Goal: Use online tool/utility: Utilize a website feature to perform a specific function

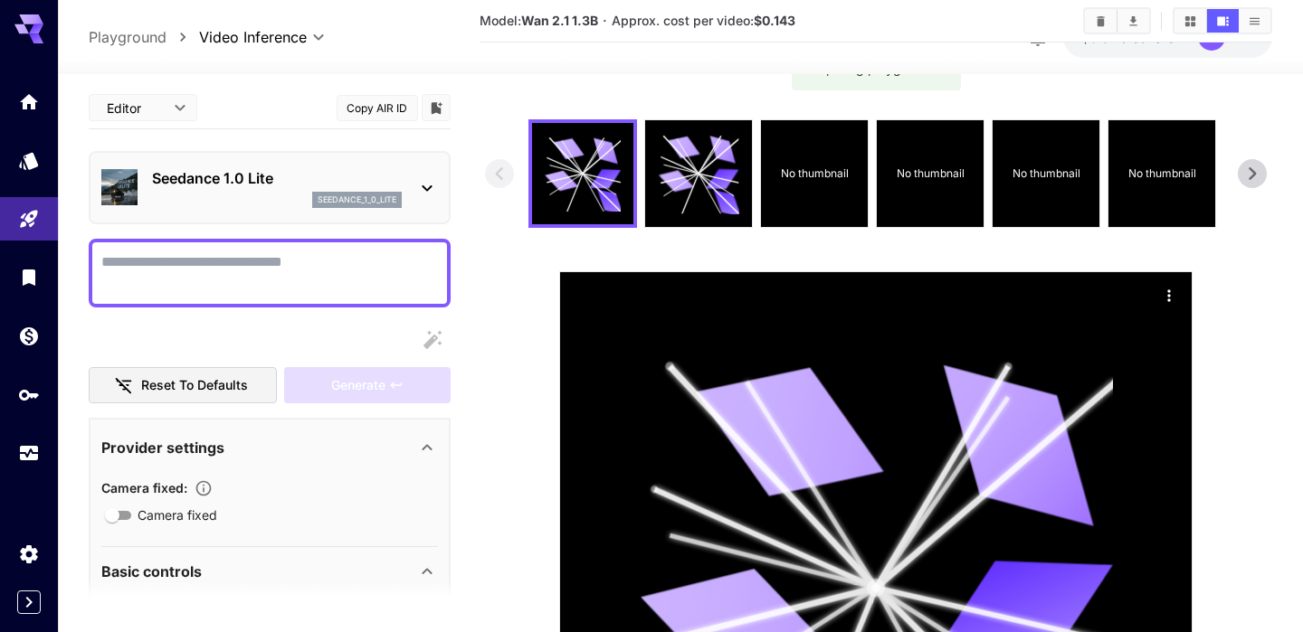
click at [26, 438] on link at bounding box center [29, 454] width 58 height 44
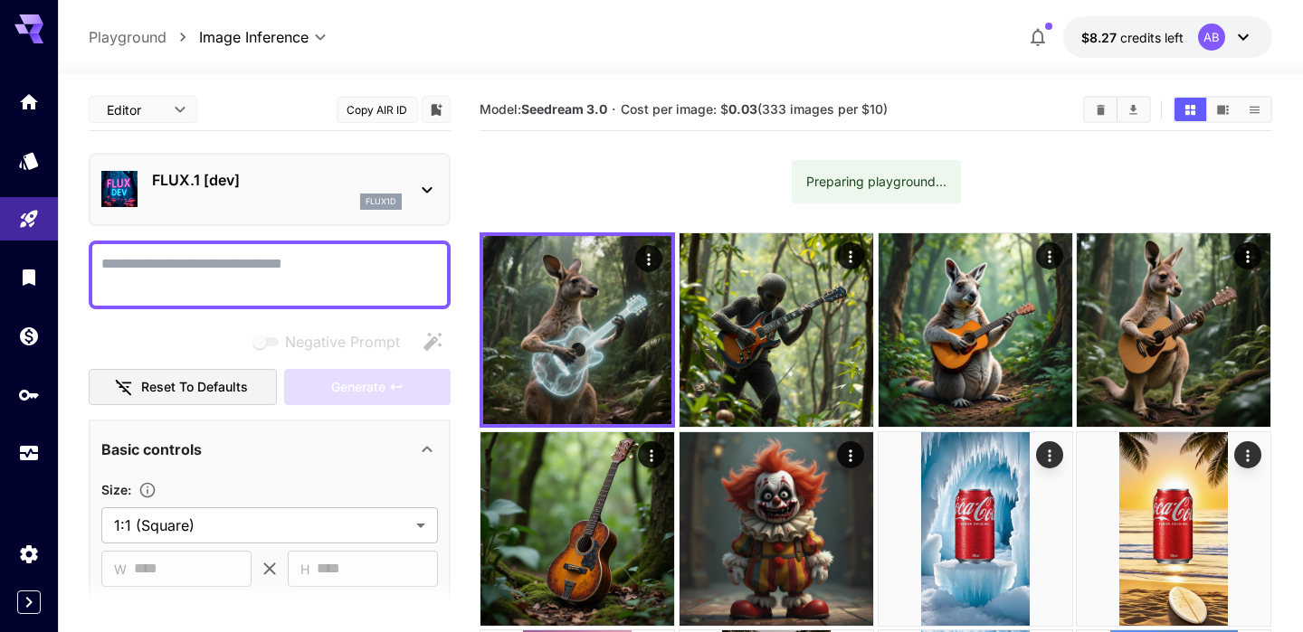
click at [165, 253] on textarea "Negative Prompt" at bounding box center [269, 274] width 337 height 43
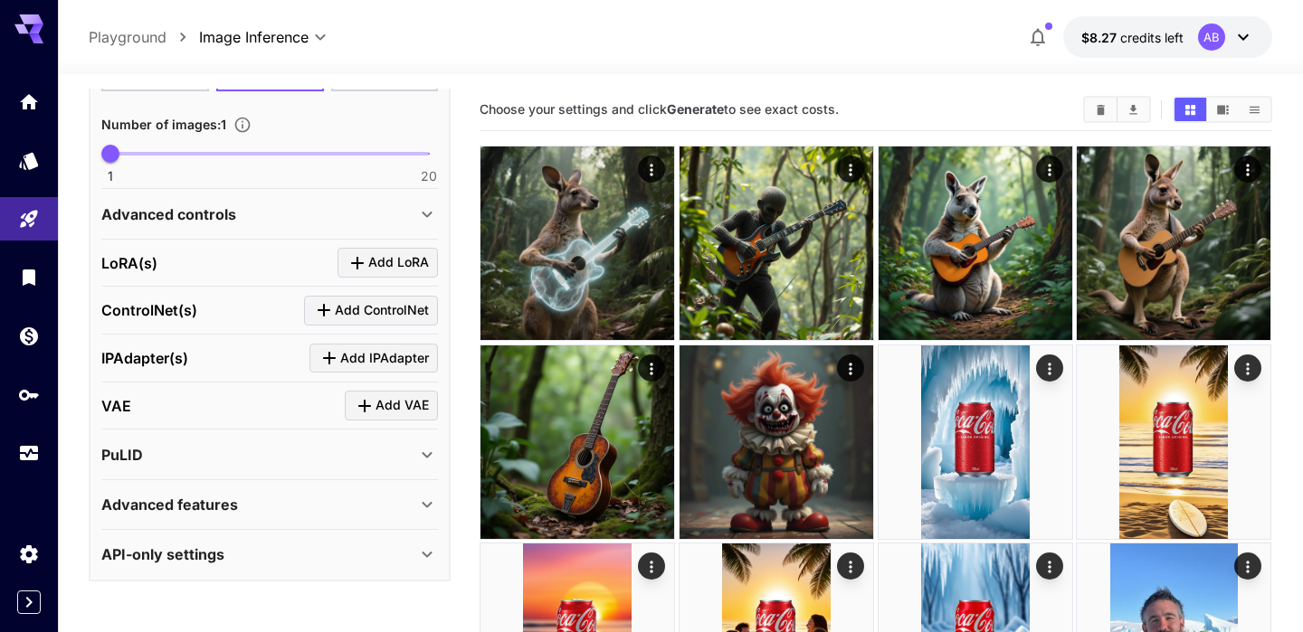
scroll to position [3, 0]
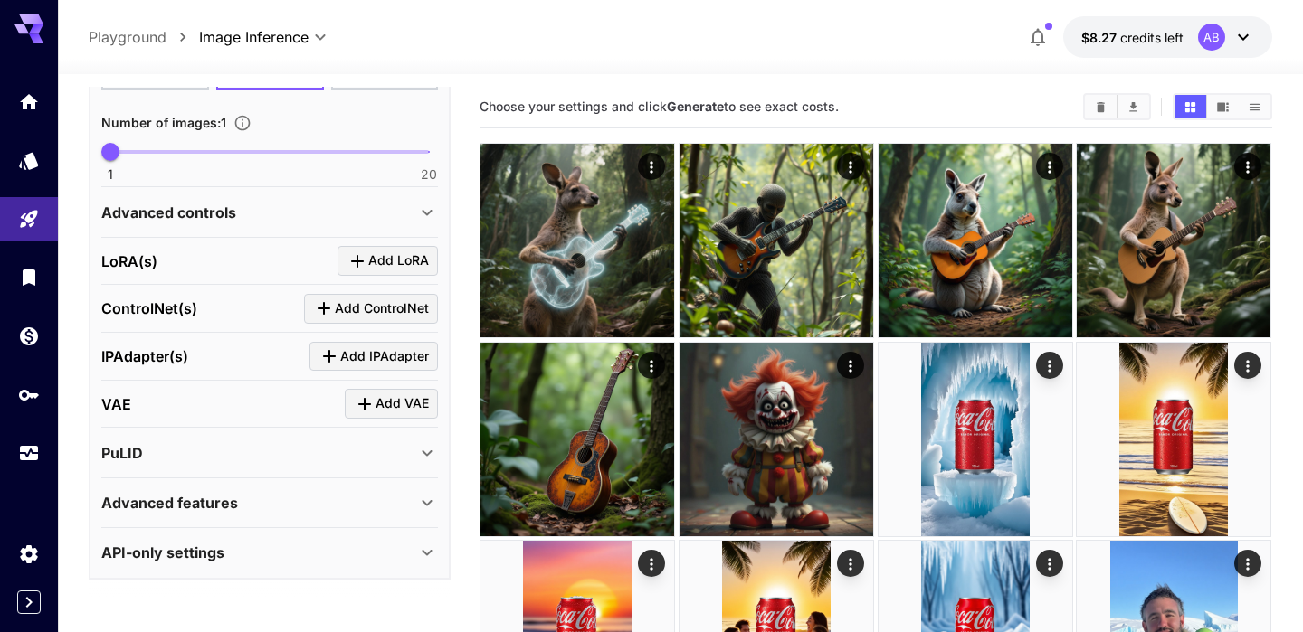
type textarea "**********"
click at [238, 227] on div "Advanced controls" at bounding box center [269, 212] width 337 height 43
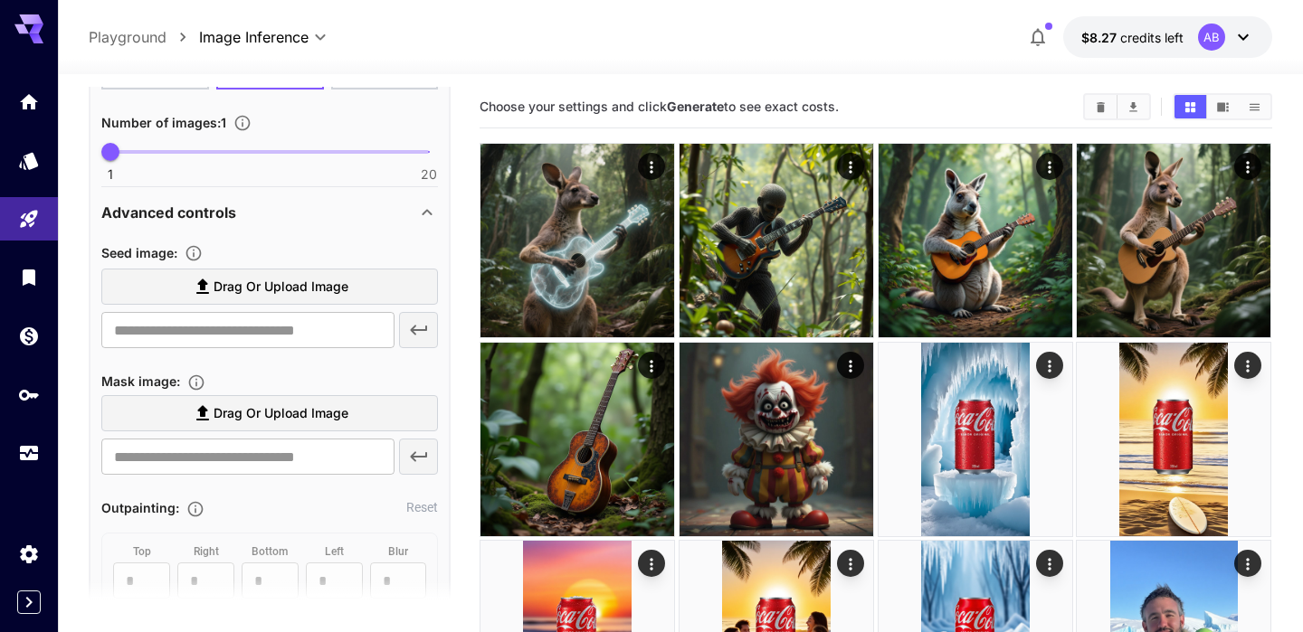
click at [240, 225] on div "Advanced controls" at bounding box center [269, 212] width 337 height 43
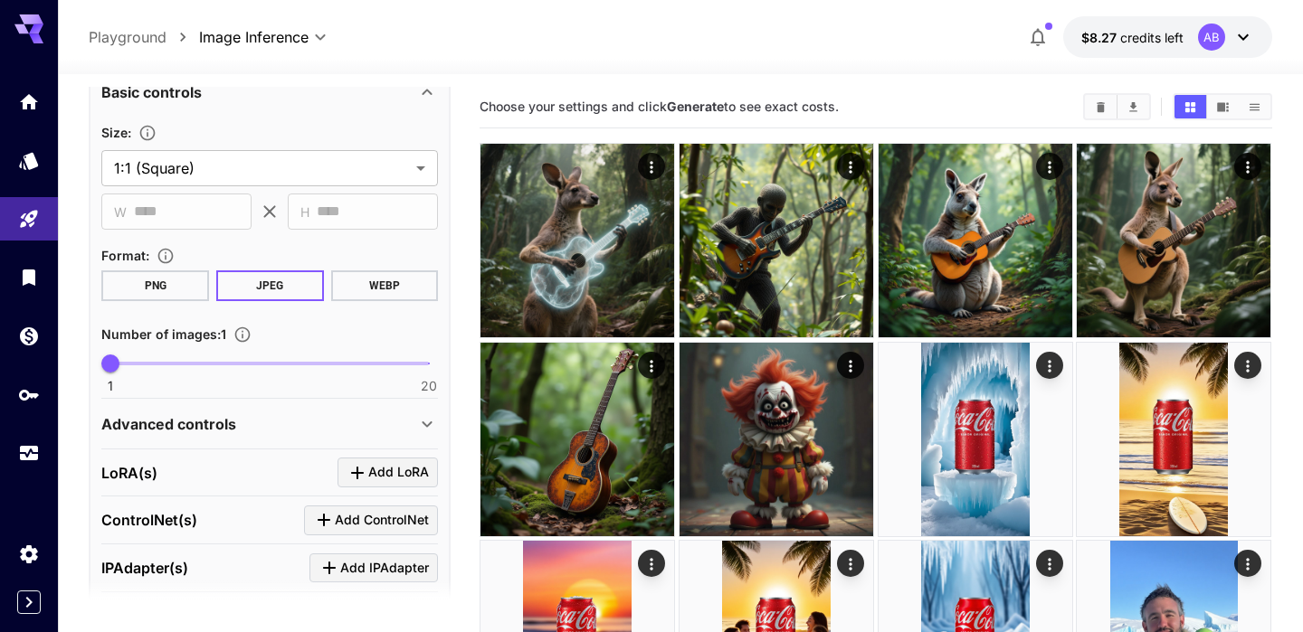
scroll to position [0, 0]
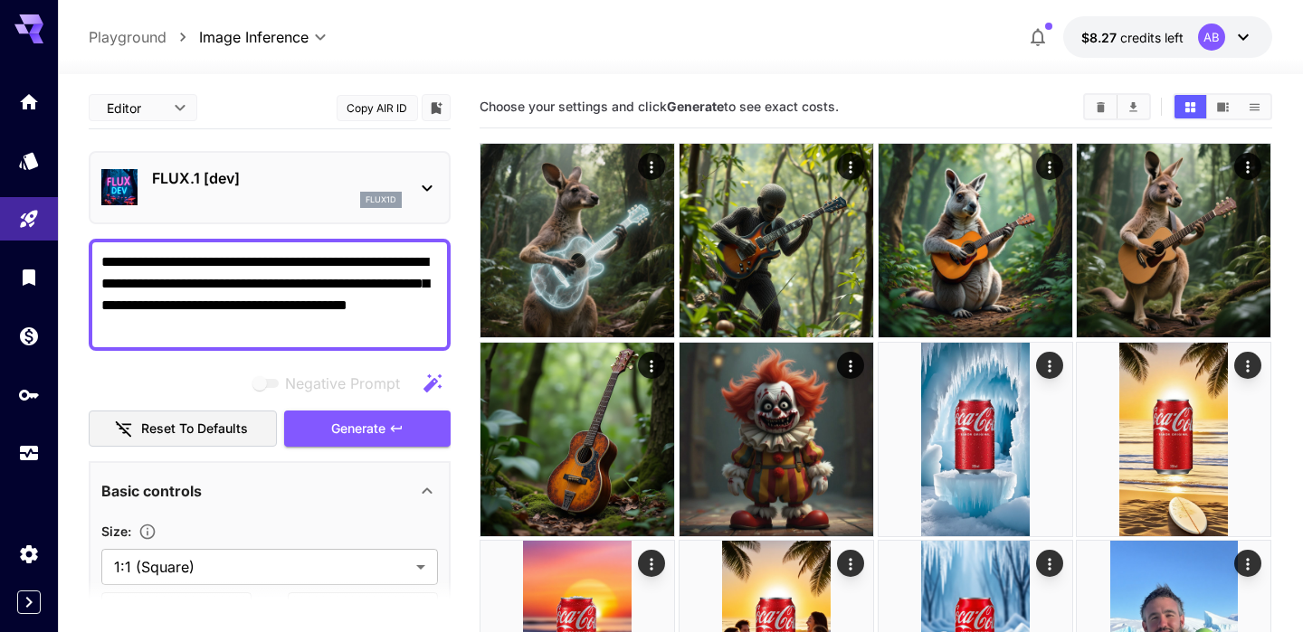
click at [346, 396] on div "Negative Prompt" at bounding box center [270, 384] width 362 height 36
click at [346, 433] on span "Generate" at bounding box center [358, 429] width 54 height 23
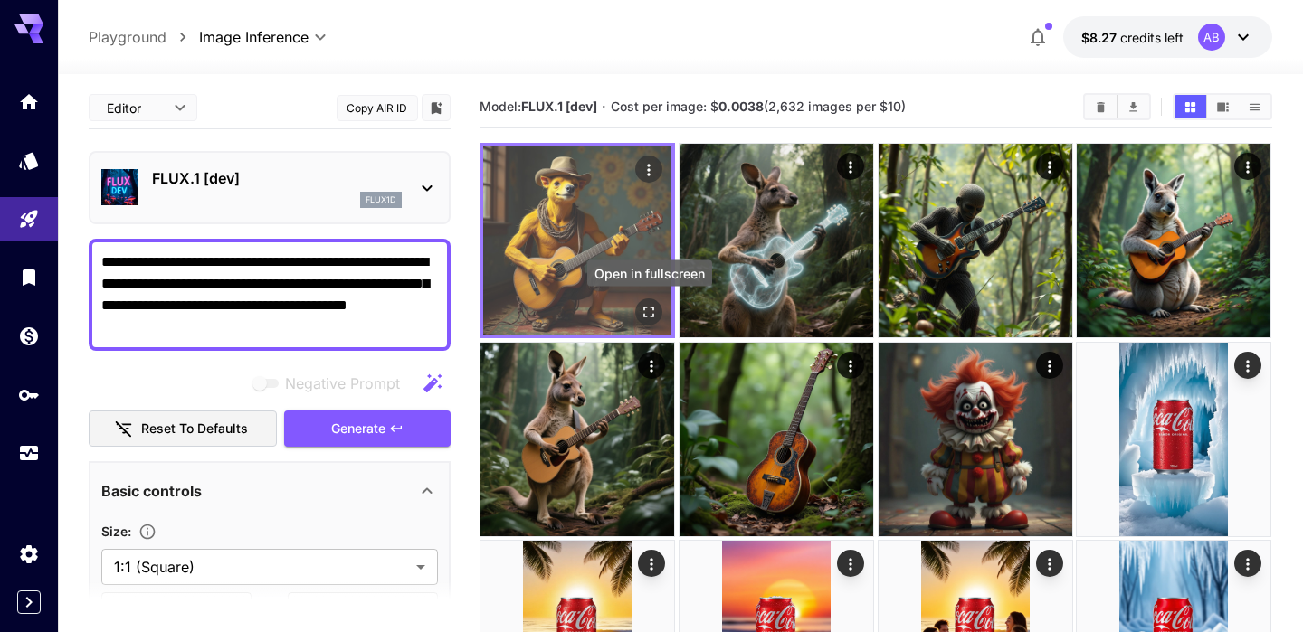
click at [655, 311] on icon "Open in fullscreen" at bounding box center [650, 312] width 18 height 18
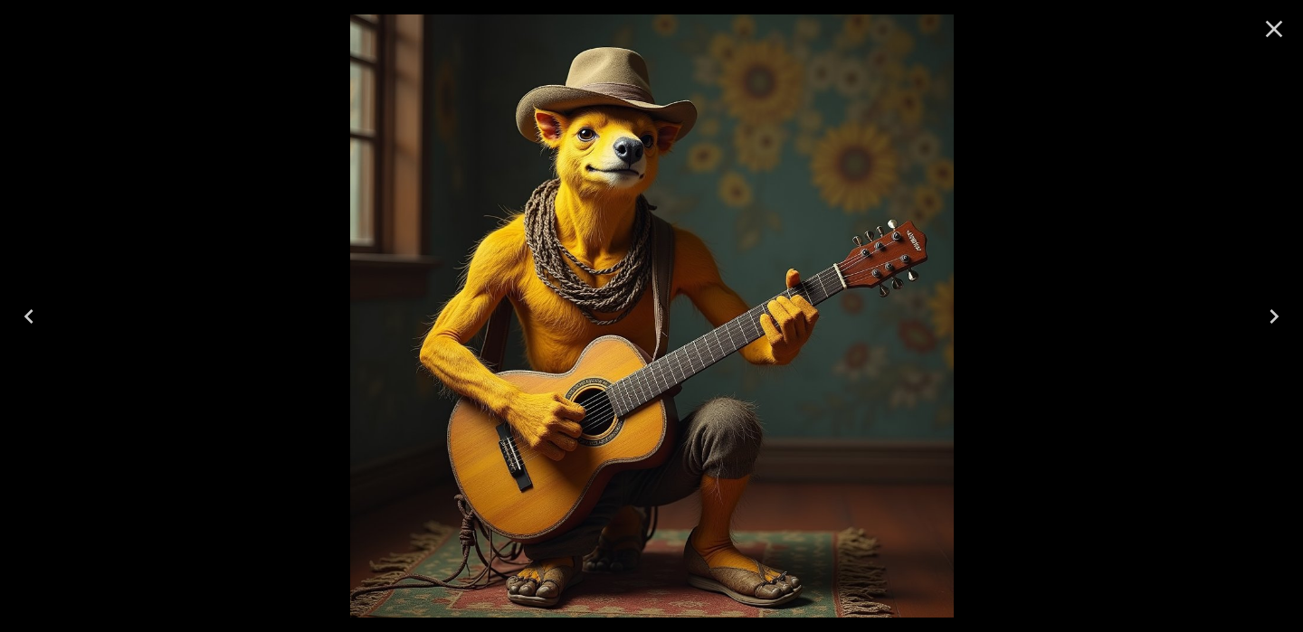
click at [1265, 31] on icon "Close" at bounding box center [1273, 28] width 29 height 29
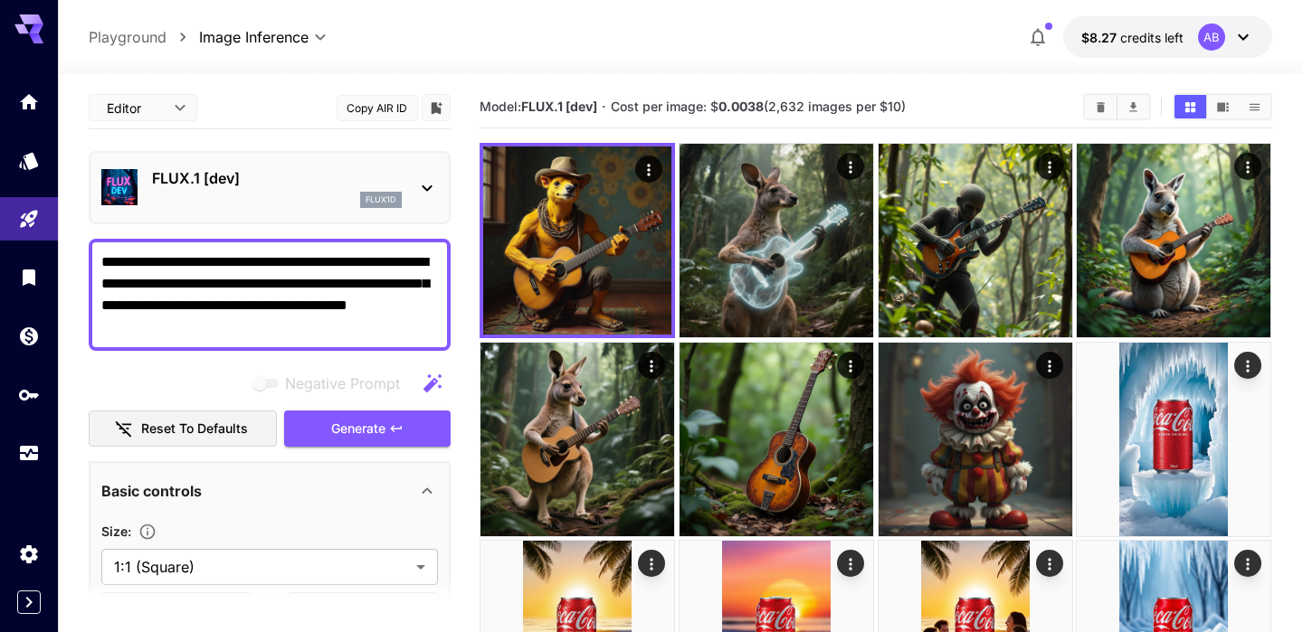
click at [274, 182] on p "FLUX.1 [dev]" at bounding box center [277, 178] width 250 height 22
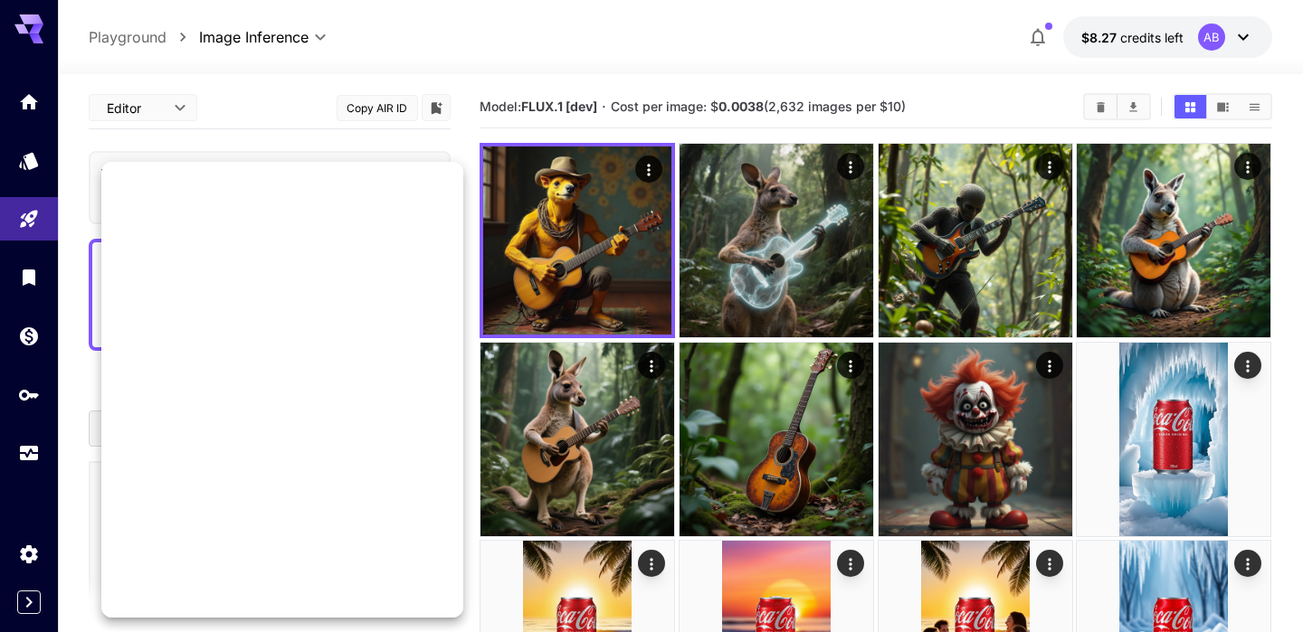
scroll to position [1002, 0]
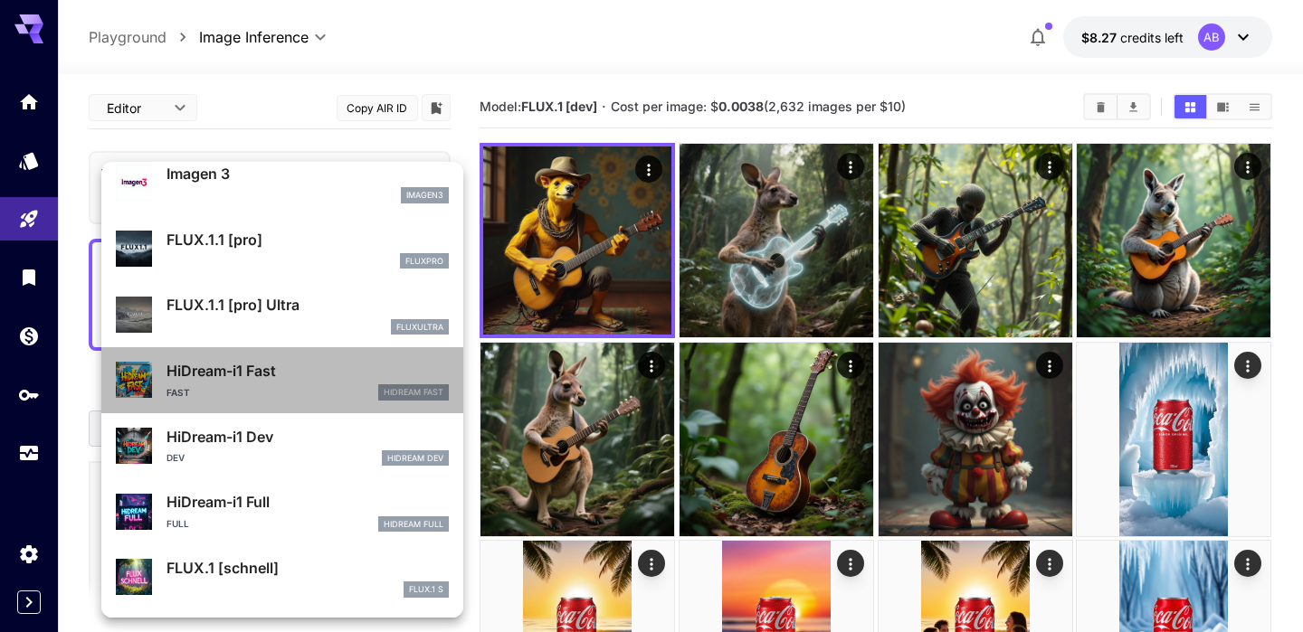
click at [302, 394] on div "Fast HiDream Fast" at bounding box center [307, 393] width 282 height 16
type input "**"
type input "*"
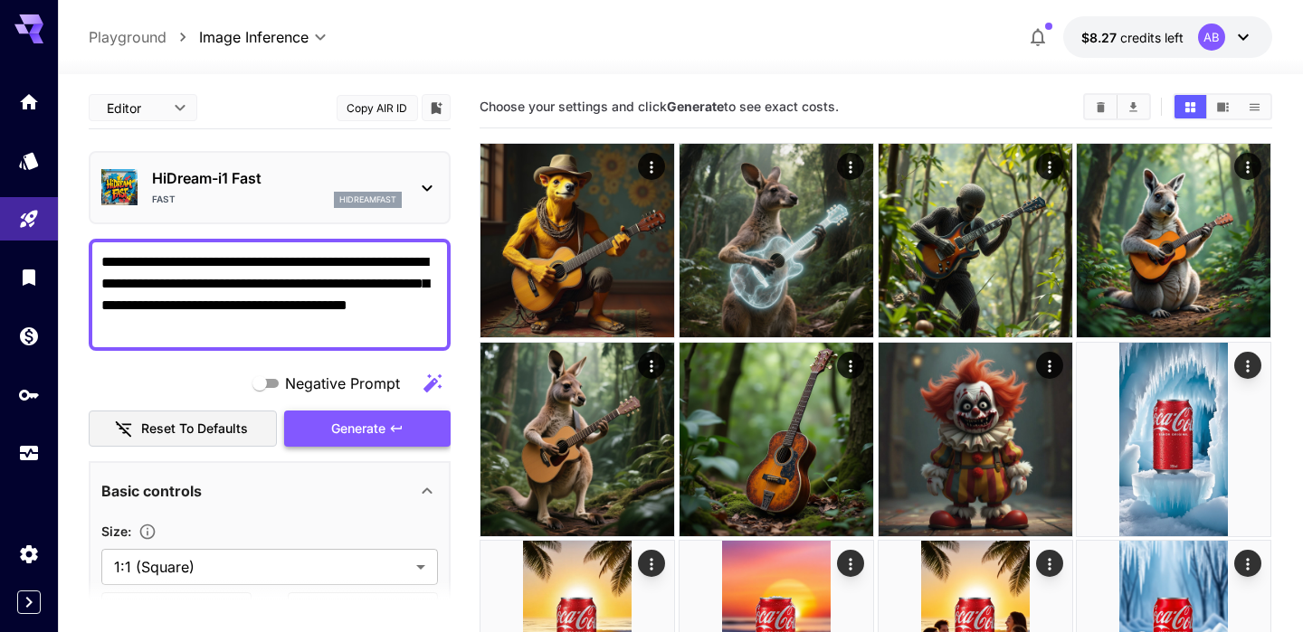
click at [389, 442] on button "Generate" at bounding box center [367, 429] width 166 height 37
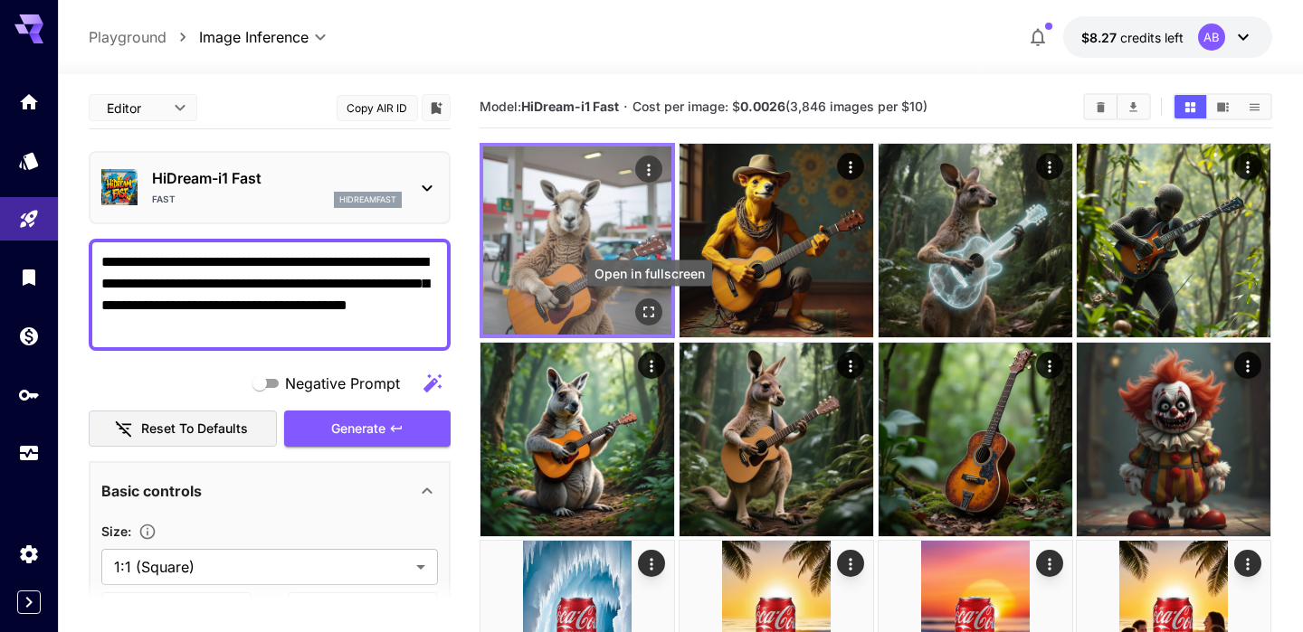
click at [651, 323] on button "Open in fullscreen" at bounding box center [649, 312] width 27 height 27
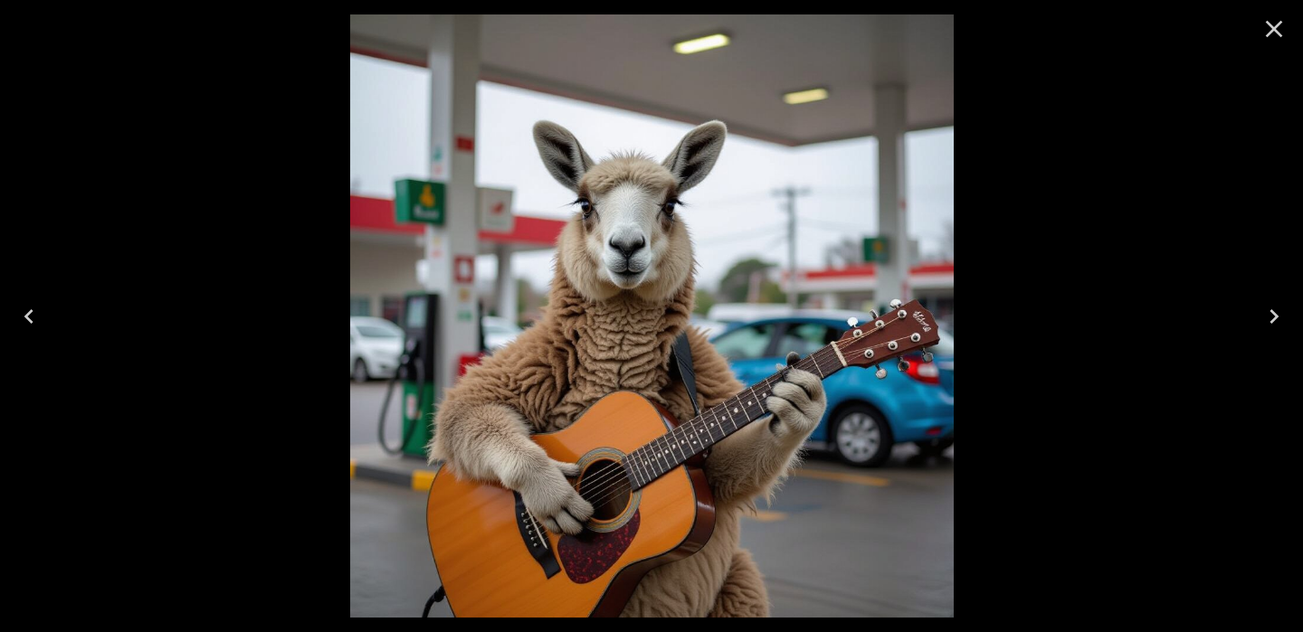
click at [1270, 33] on icon "Close" at bounding box center [1273, 28] width 29 height 29
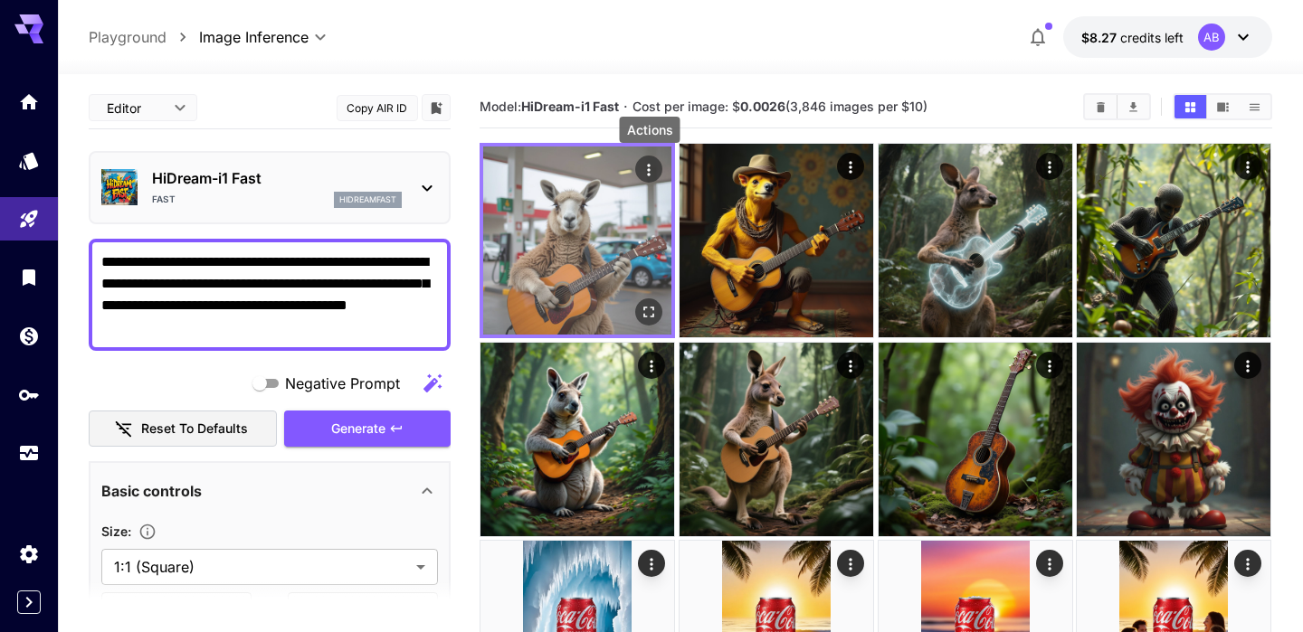
click at [656, 165] on icon "Actions" at bounding box center [650, 170] width 18 height 18
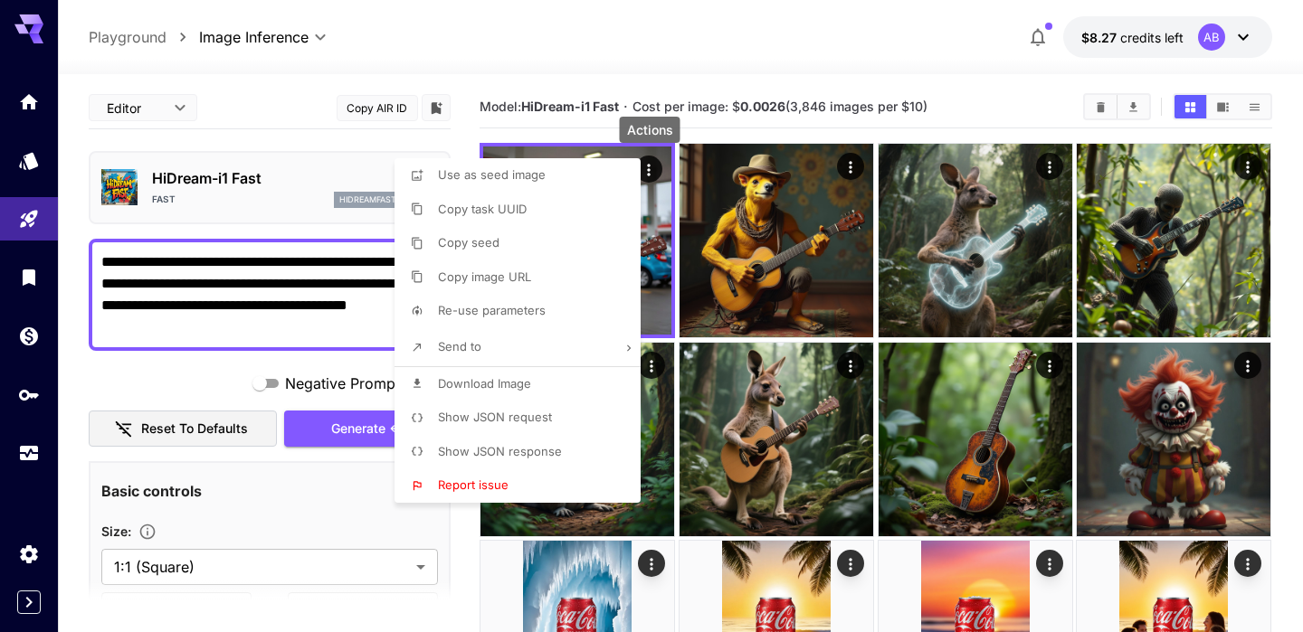
click at [522, 394] on li "Download Image" at bounding box center [522, 384] width 257 height 34
click at [306, 332] on div at bounding box center [651, 316] width 1303 height 632
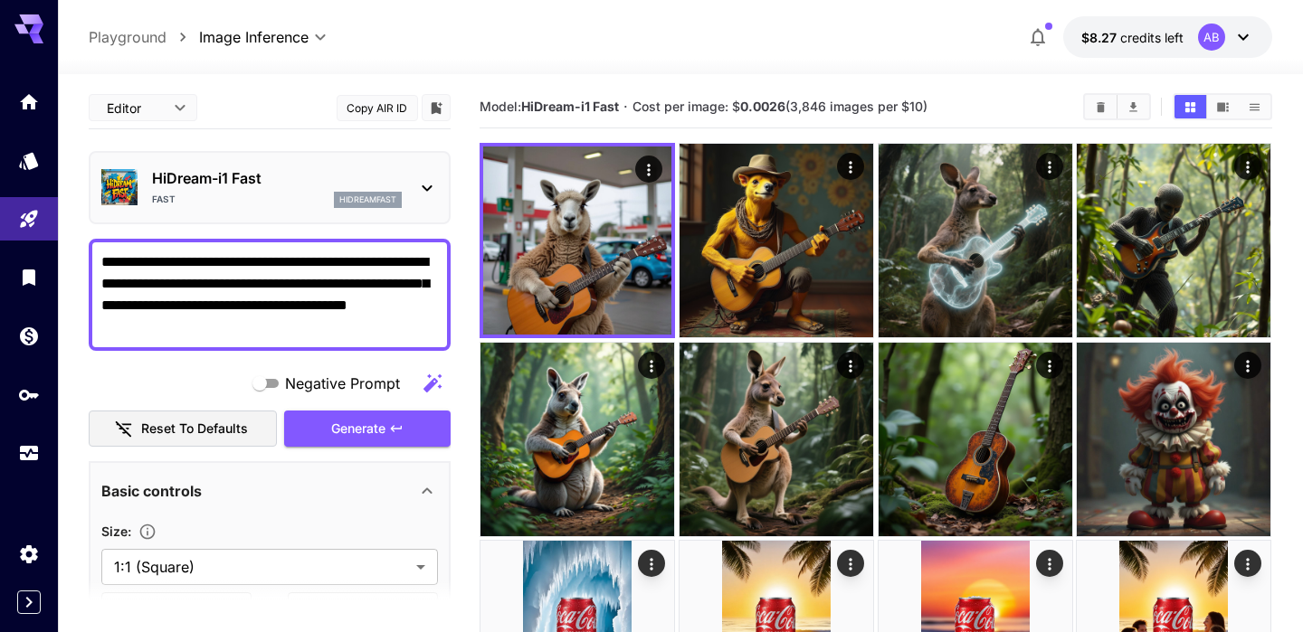
click at [165, 328] on textarea "**********" at bounding box center [269, 295] width 337 height 87
click at [280, 188] on p "HiDream-i1 Fast" at bounding box center [277, 178] width 250 height 22
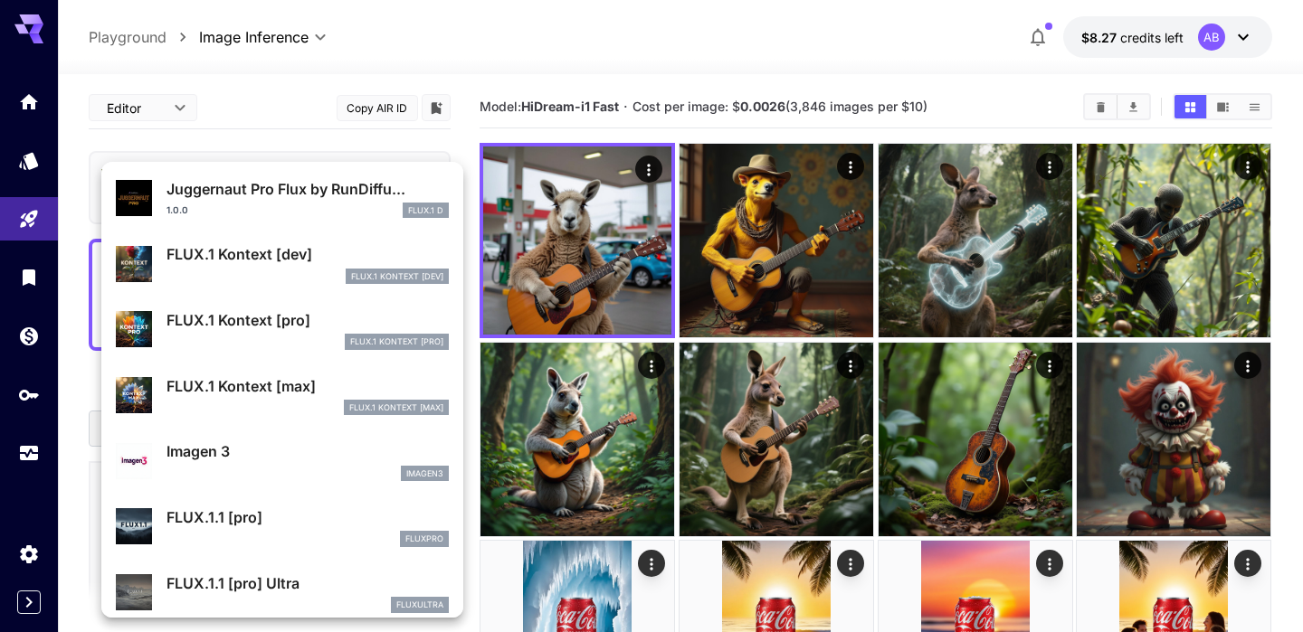
scroll to position [1002, 0]
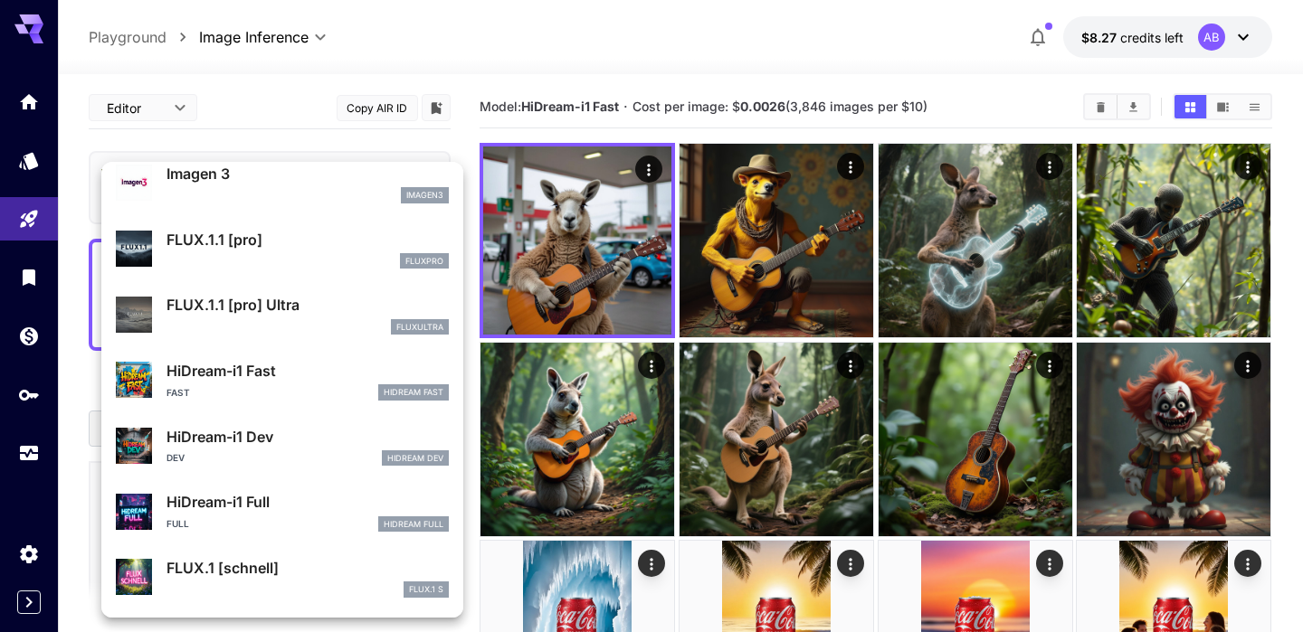
click at [355, 505] on p "HiDream-i1 Full" at bounding box center [307, 502] width 282 height 22
type input "**"
type input "***"
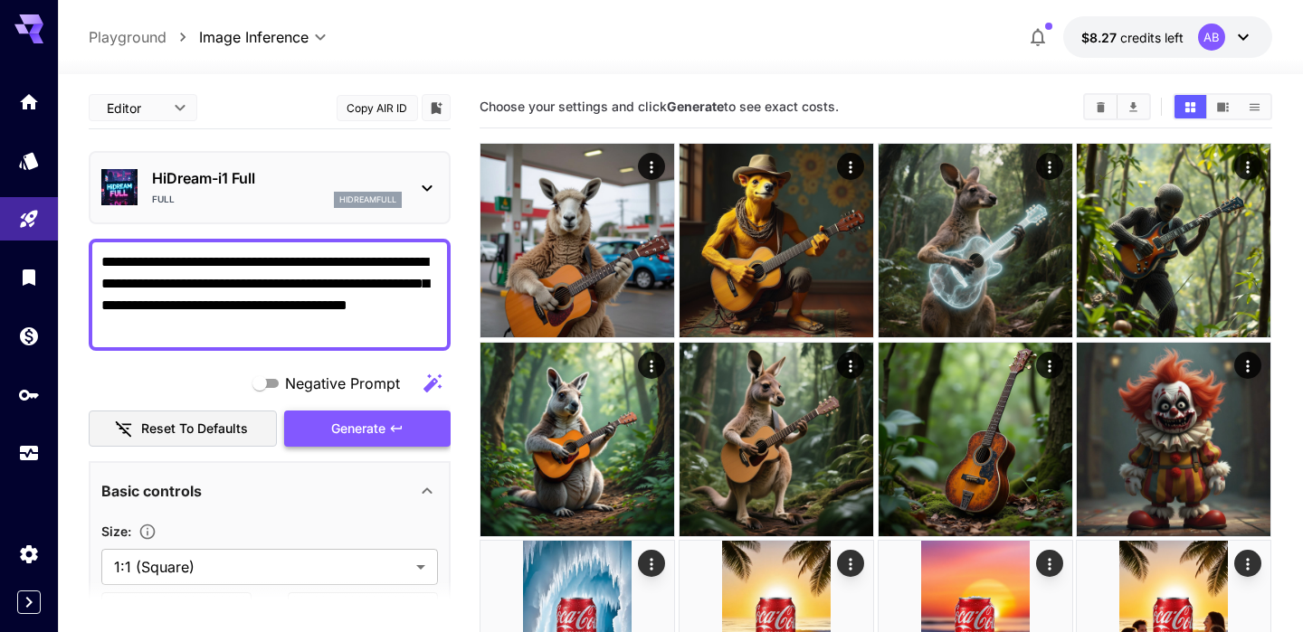
click at [348, 433] on span "Generate" at bounding box center [358, 429] width 54 height 23
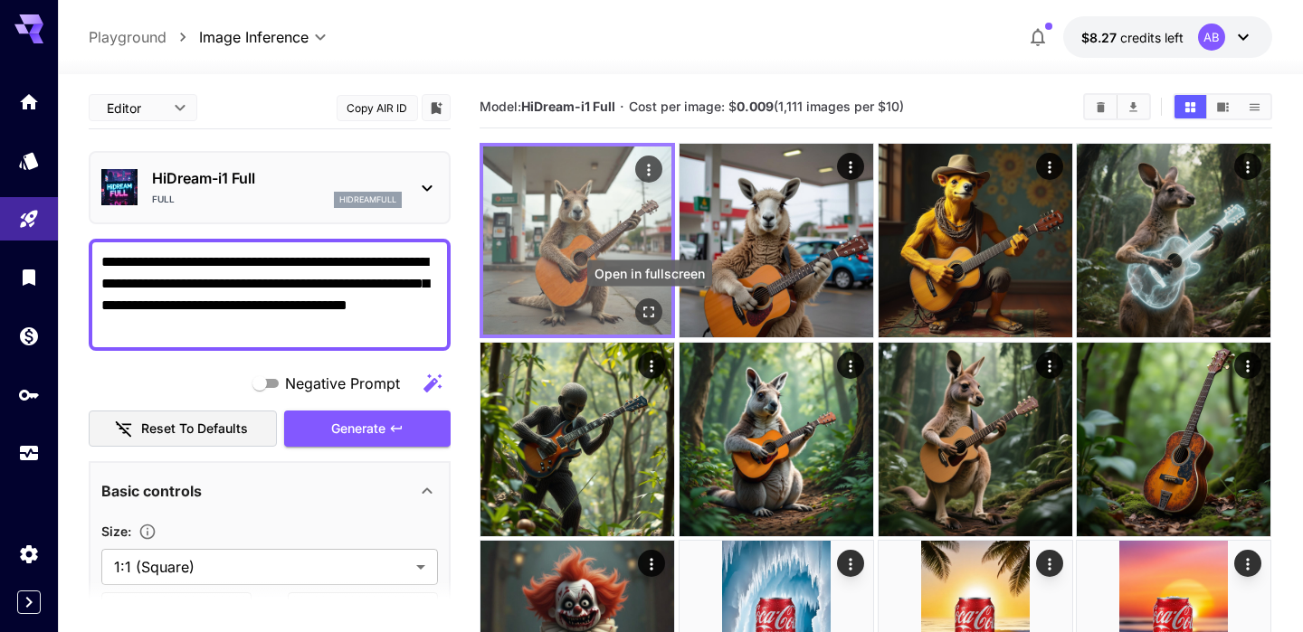
click at [648, 313] on icon "Open in fullscreen" at bounding box center [650, 312] width 18 height 18
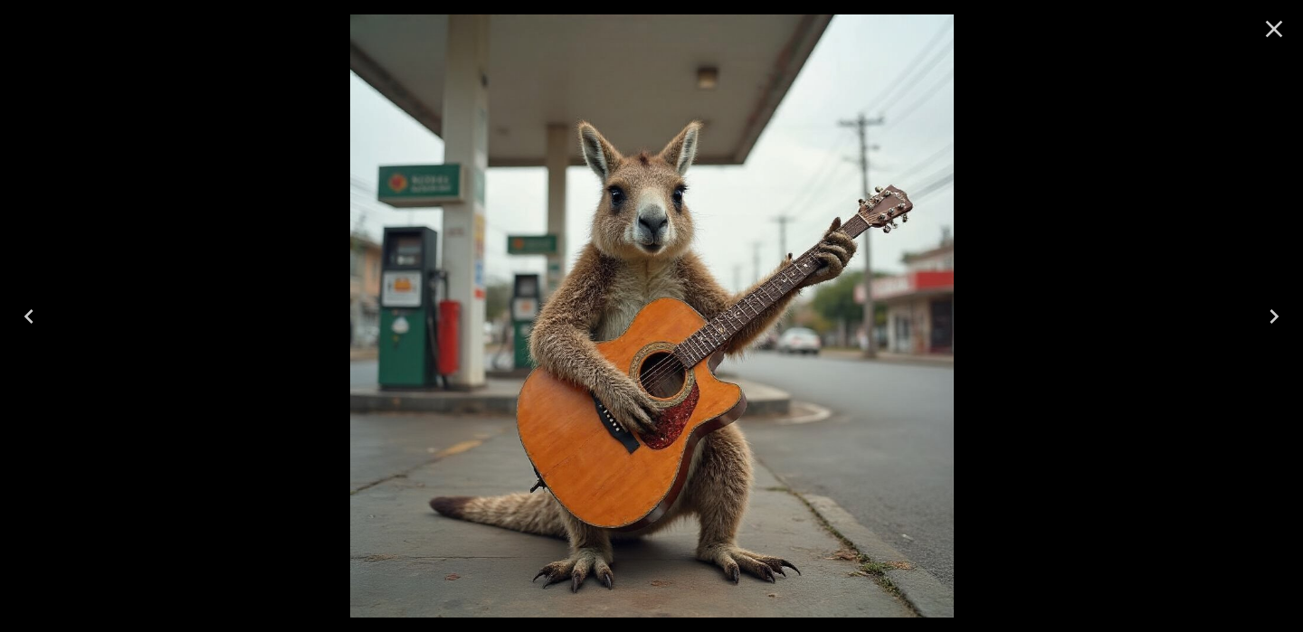
click at [1279, 26] on icon "Close" at bounding box center [1273, 28] width 29 height 29
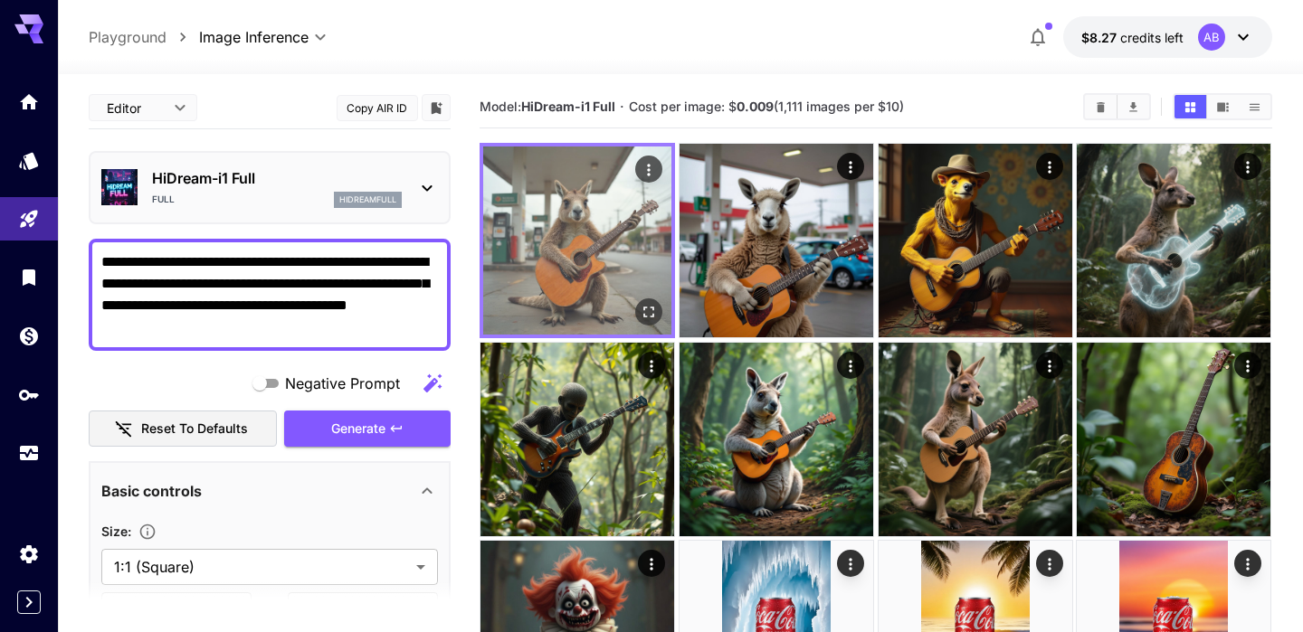
click at [646, 164] on icon "Actions" at bounding box center [650, 170] width 18 height 18
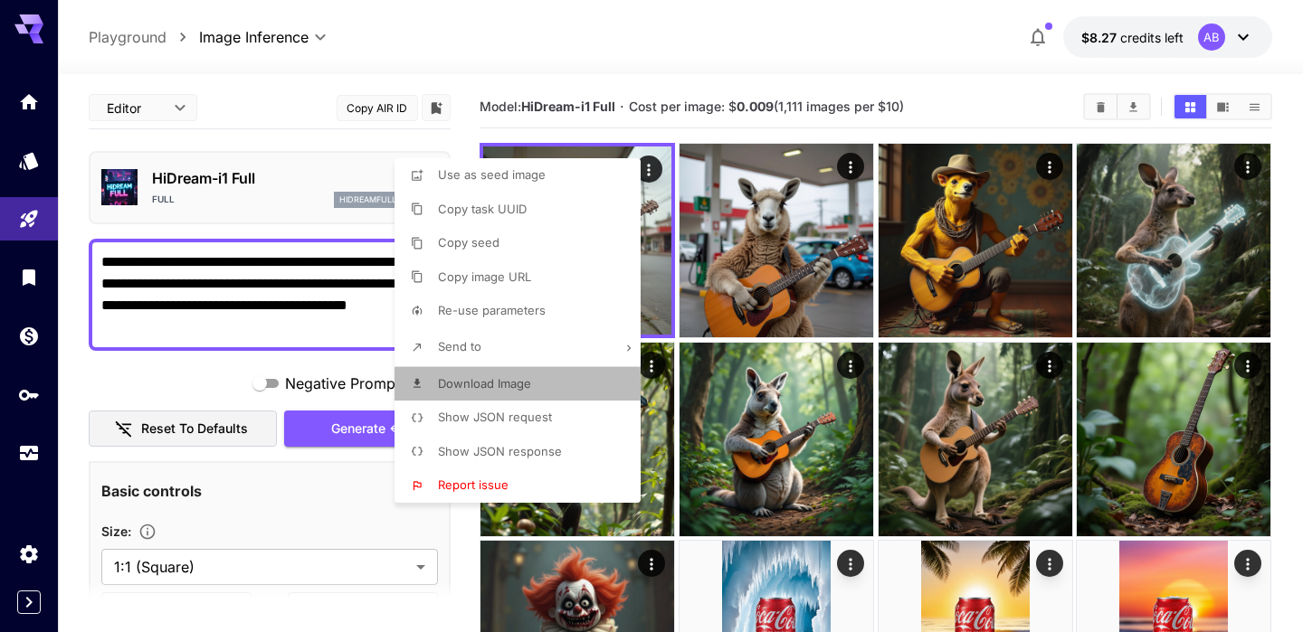
click at [508, 379] on span "Download Image" at bounding box center [484, 383] width 93 height 14
click at [519, 82] on div at bounding box center [651, 316] width 1303 height 632
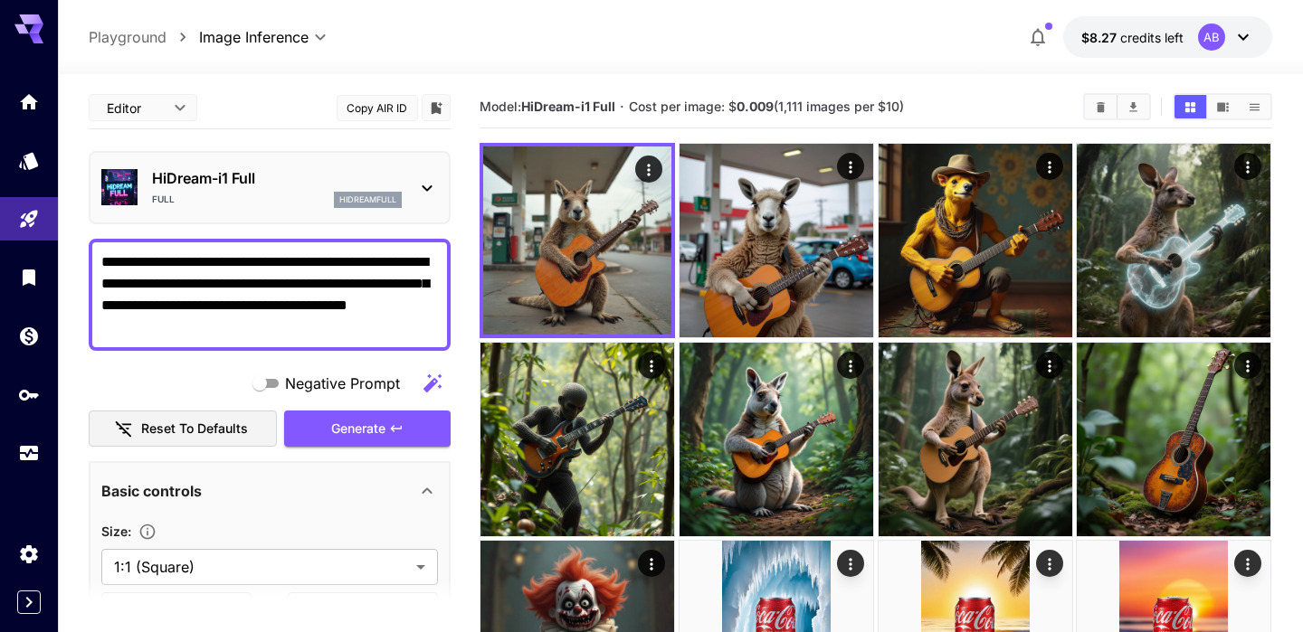
click at [329, 195] on div "Full hidreamfull" at bounding box center [277, 200] width 250 height 16
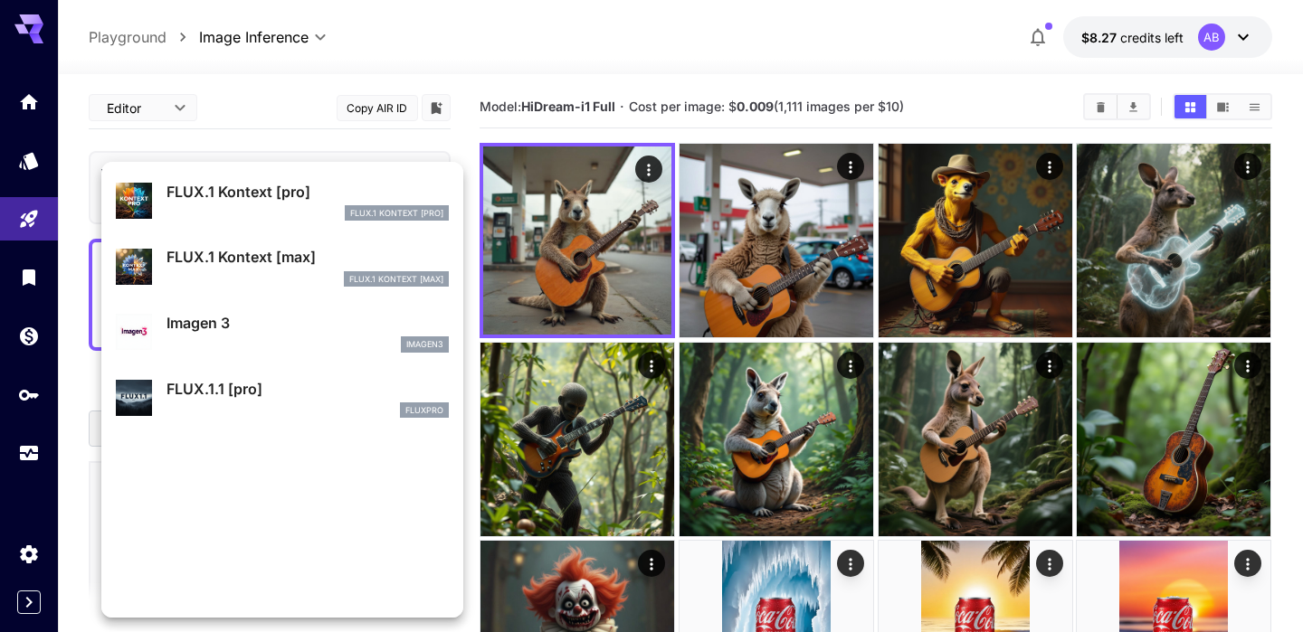
scroll to position [1002, 0]
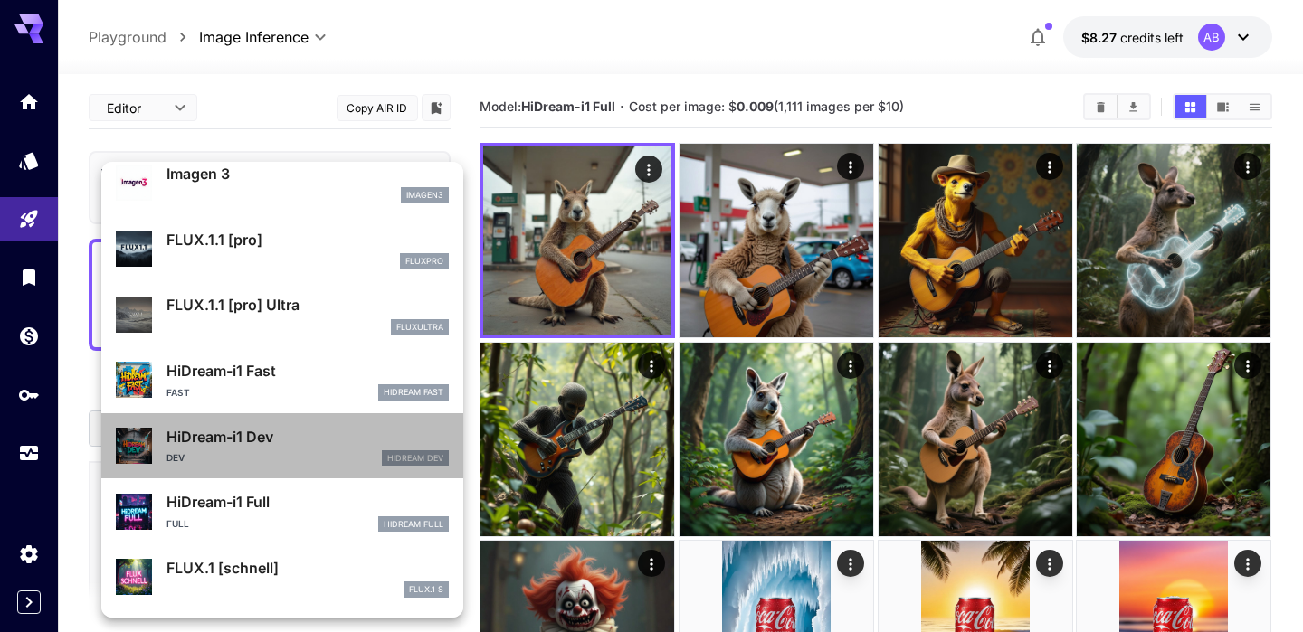
click at [300, 432] on p "HiDream-i1 Dev" at bounding box center [307, 437] width 282 height 22
type input "**"
type input "*"
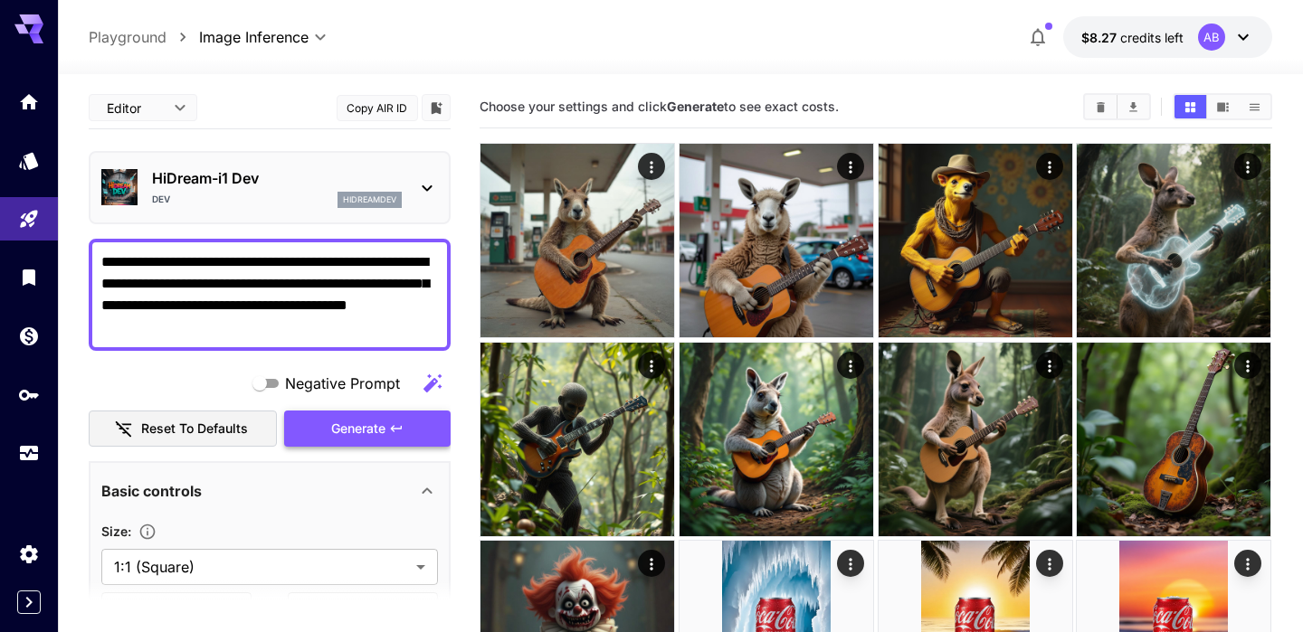
click at [394, 427] on icon "button" at bounding box center [396, 429] width 14 height 14
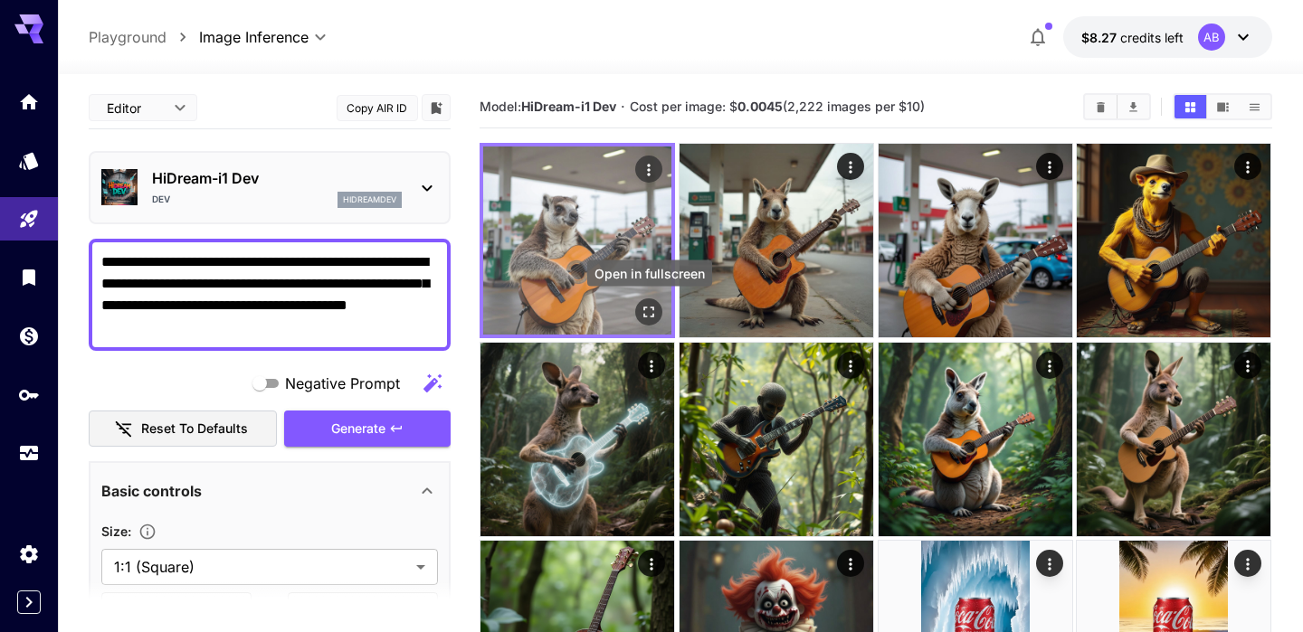
click at [626, 300] on img at bounding box center [577, 241] width 188 height 188
click at [648, 316] on icon "Open in fullscreen" at bounding box center [649, 313] width 11 height 11
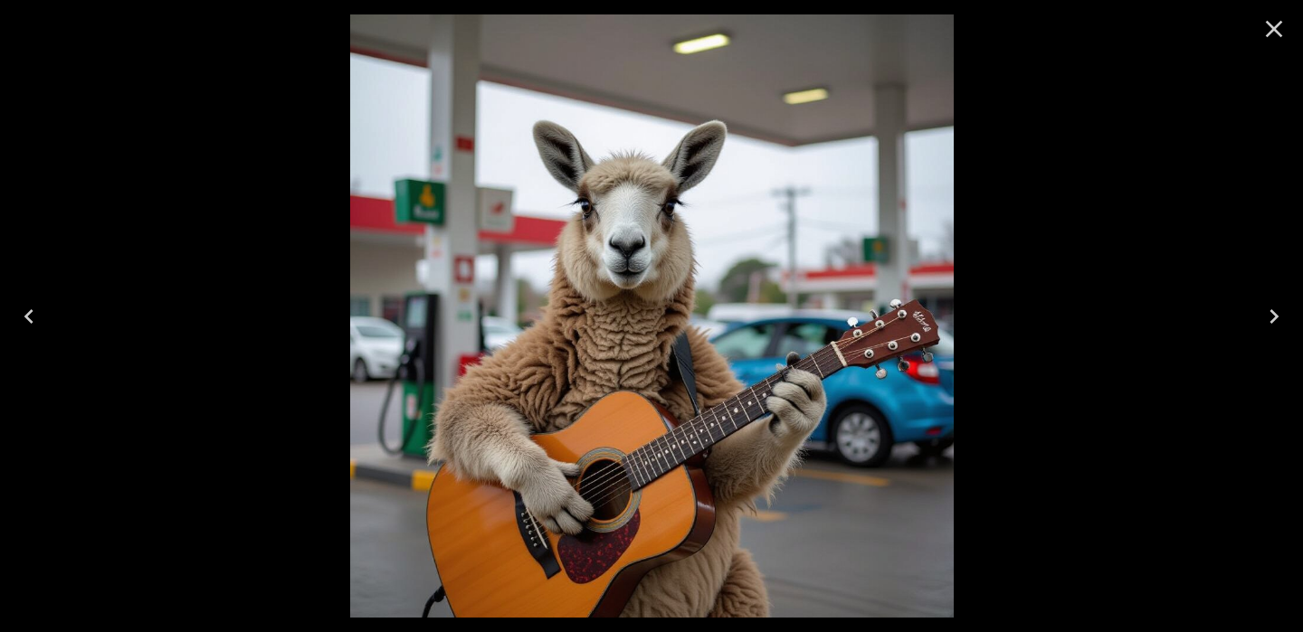
click at [1274, 41] on icon "Close" at bounding box center [1273, 28] width 29 height 29
